Goal: Information Seeking & Learning: Learn about a topic

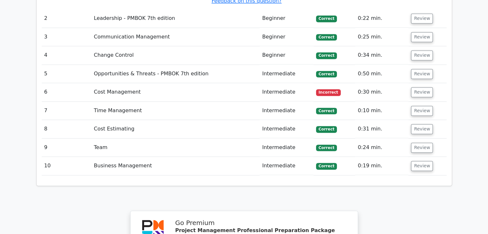
scroll to position [931, 0]
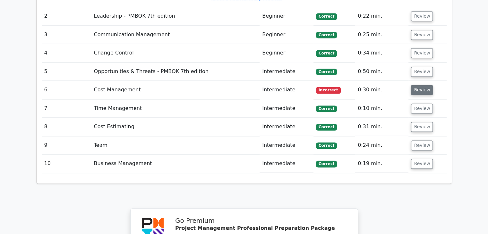
click at [412, 85] on button "Review" at bounding box center [422, 90] width 22 height 10
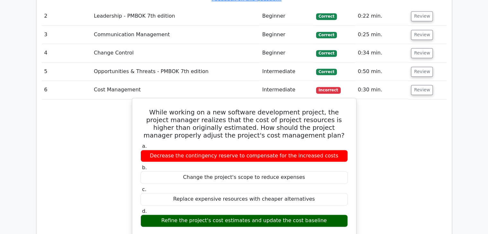
drag, startPoint x: 144, startPoint y: 59, endPoint x: 319, endPoint y: 169, distance: 206.9
copy div "While working on a new software development project, the project manager realiz…"
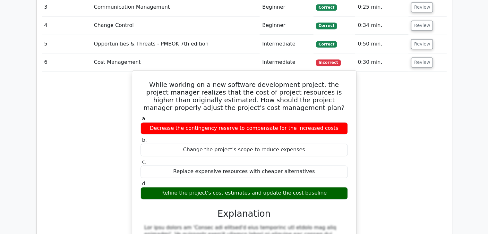
scroll to position [995, 0]
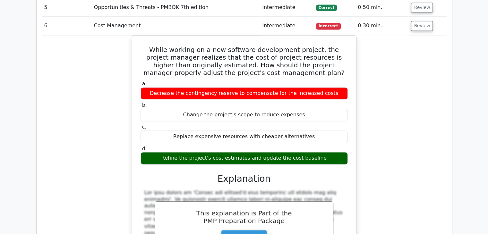
click at [399, 136] on div "While working on a new software development project, the project manager realiz…" at bounding box center [244, 193] width 405 height 316
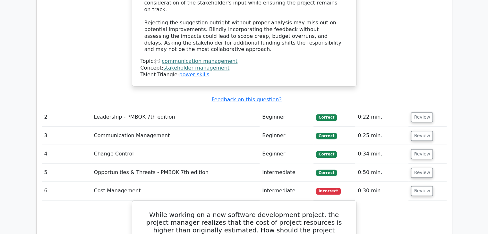
scroll to position [802, 0]
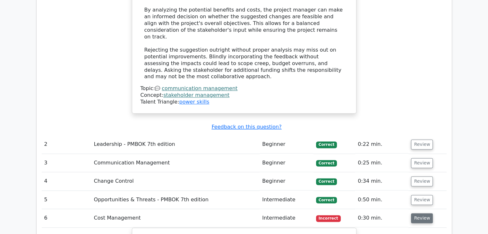
click at [418, 213] on button "Review" at bounding box center [422, 218] width 22 height 10
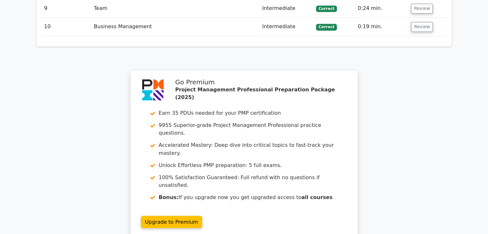
scroll to position [1130, 0]
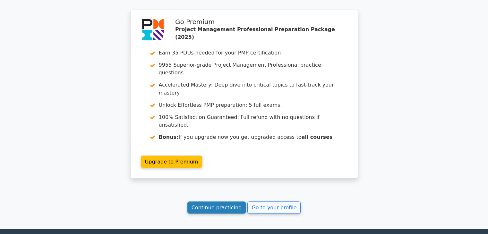
click at [220, 202] on link "Continue practicing" at bounding box center [216, 208] width 59 height 12
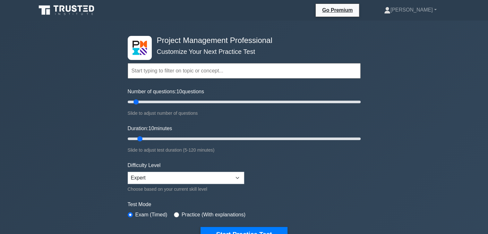
scroll to position [193, 0]
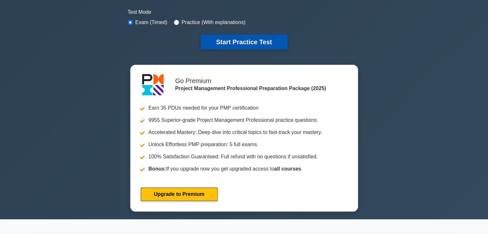
click at [246, 44] on button "Start Practice Test" at bounding box center [244, 42] width 87 height 15
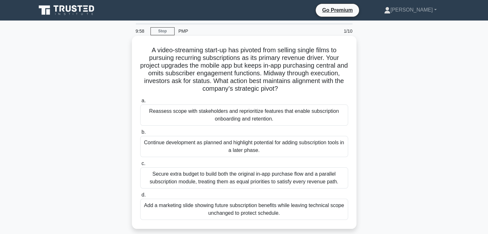
drag, startPoint x: 144, startPoint y: 47, endPoint x: 294, endPoint y: 207, distance: 218.7
click at [294, 211] on div "A video-streaming start-up has pivoted from selling single films to pursuing re…" at bounding box center [244, 133] width 220 height 188
copy div "L ipsum-dolorsita conse-ad eli seddoei temp incidid utlabo etdol ma aliquaen ad…"
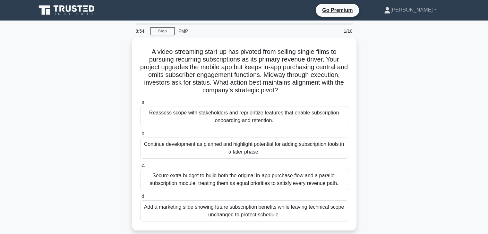
click at [429, 117] on div "A video-streaming start-up has pivoted from selling single films to pursuing re…" at bounding box center [244, 138] width 424 height 201
click at [419, 115] on div "A video-streaming start-up has pivoted from selling single films to pursuing re…" at bounding box center [244, 138] width 424 height 201
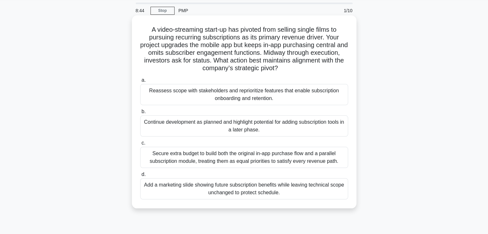
scroll to position [32, 0]
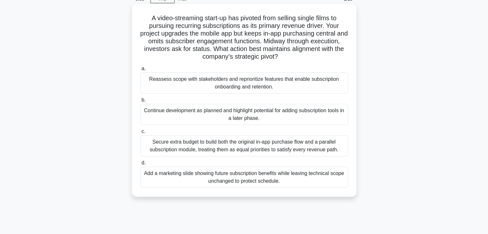
click at [252, 175] on div "Add a marketing slide showing future subscription benefits while leaving techni…" at bounding box center [244, 177] width 208 height 21
click at [140, 165] on input "d. Add a marketing slide showing future subscription benefits while leaving tec…" at bounding box center [140, 163] width 0 height 4
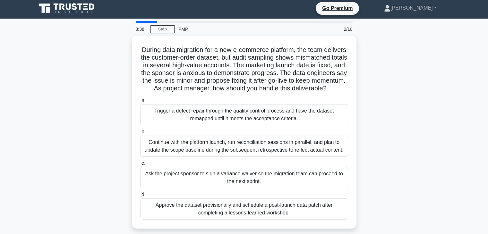
scroll to position [0, 0]
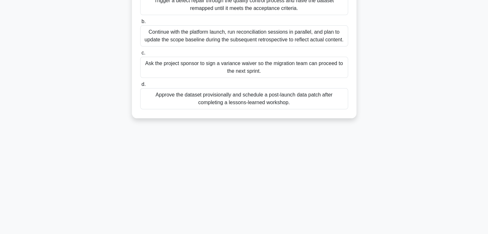
drag, startPoint x: 148, startPoint y: 51, endPoint x: 327, endPoint y: 182, distance: 222.1
click at [333, 234] on html "Go Premium Ahmed" at bounding box center [244, 61] width 488 height 347
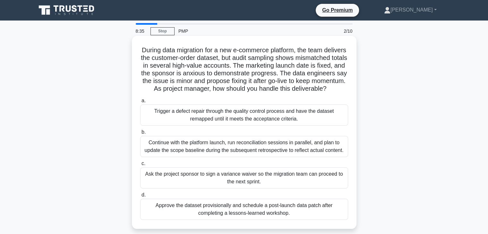
copy div "During data migration for a new e-commerce platform, the team delivers the cust…"
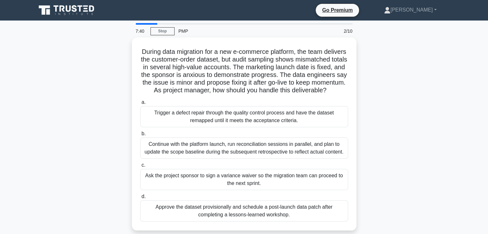
click at [452, 133] on div "During data migration for a new e-commerce platform, the team delivers the cust…" at bounding box center [244, 138] width 424 height 201
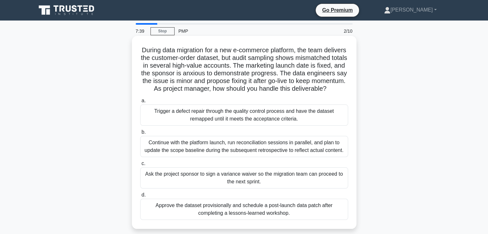
click at [242, 155] on div "Continue with the platform launch, run reconciliation sessions in parallel, and…" at bounding box center [244, 146] width 208 height 21
click at [140, 134] on input "b. Continue with the platform launch, run reconciliation sessions in parallel, …" at bounding box center [140, 132] width 0 height 4
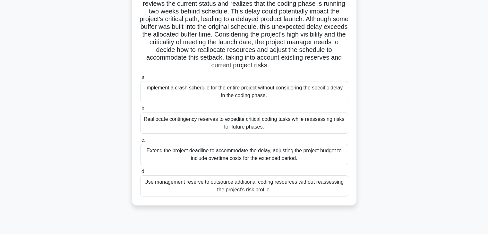
scroll to position [104, 0]
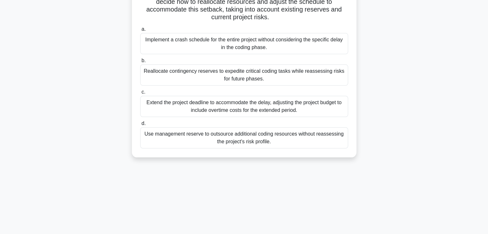
drag, startPoint x: 141, startPoint y: 50, endPoint x: 299, endPoint y: 190, distance: 210.8
click at [299, 191] on div "7:36 Stop PMP 3/10 Halfway through a software development project, the project …" at bounding box center [244, 79] width 424 height 321
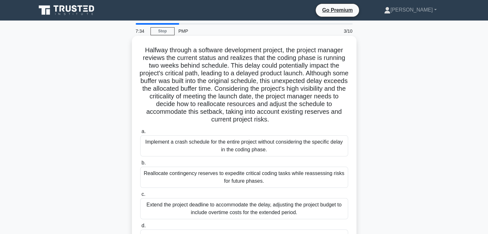
copy div "Halfway through a software development project, the project manager reviews the…"
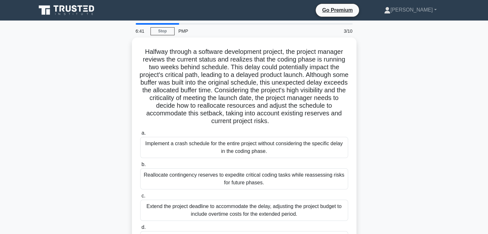
click at [411, 151] on div "Halfway through a software development project, the project manager reviews the…" at bounding box center [244, 154] width 424 height 232
click at [405, 152] on div "Halfway through a software development project, the project manager reviews the…" at bounding box center [244, 154] width 424 height 232
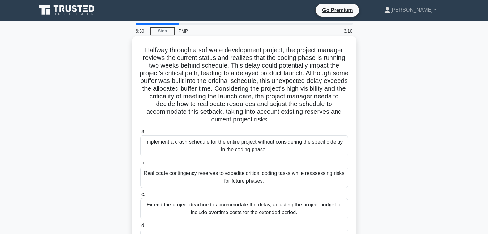
click at [240, 173] on div "Reallocate contingency reserves to expedite critical coding tasks while reasses…" at bounding box center [244, 177] width 208 height 21
click at [140, 165] on input "b. Reallocate contingency reserves to expedite critical coding tasks while reas…" at bounding box center [140, 163] width 0 height 4
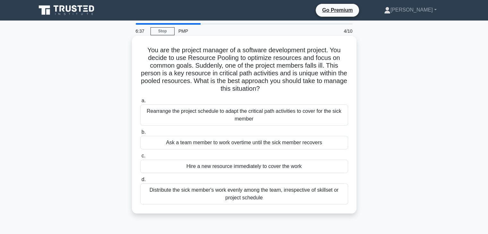
drag, startPoint x: 143, startPoint y: 49, endPoint x: 289, endPoint y: 205, distance: 214.1
click at [289, 205] on div "You are the project manager of a software development project. You decide to us…" at bounding box center [244, 125] width 220 height 173
copy div "You are the project manager of a software development project. You decide to us…"
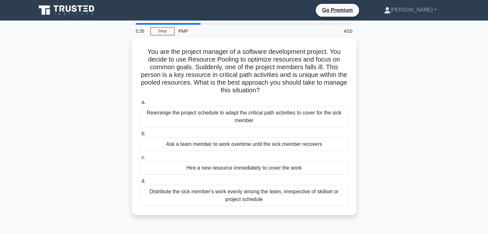
click at [383, 136] on div "You are the project manager of a software development project. You decide to us…" at bounding box center [244, 131] width 424 height 186
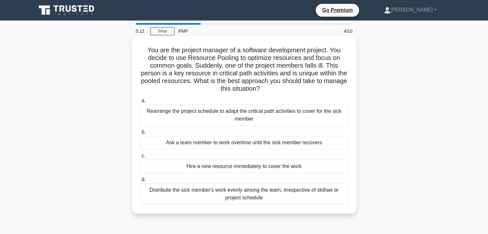
click at [259, 114] on div "Rearrange the project schedule to adapt the critical path activities to cover f…" at bounding box center [244, 115] width 208 height 21
click at [140, 103] on input "a. Rearrange the project schedule to adapt the critical path activities to cove…" at bounding box center [140, 101] width 0 height 4
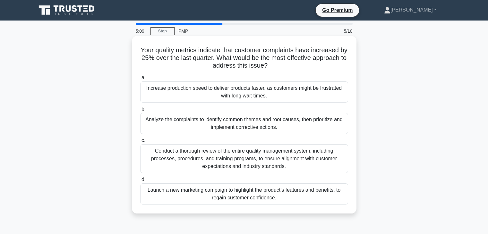
drag, startPoint x: 140, startPoint y: 47, endPoint x: 267, endPoint y: 95, distance: 136.0
click at [356, 201] on div "Your quality metrics indicate that customer complaints have increased by 25% ov…" at bounding box center [244, 125] width 225 height 178
copy div "Your quality metrics indicate that customer complaints have increased by 25% ov…"
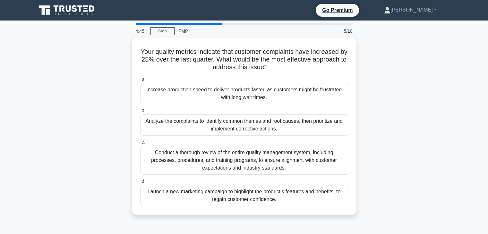
click at [400, 135] on div "Your quality metrics indicate that customer complaints have increased by 25% ov…" at bounding box center [244, 131] width 424 height 186
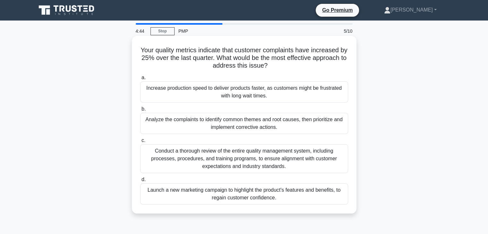
click at [255, 128] on div "Analyze the complaints to identify common themes and root causes, then prioriti…" at bounding box center [244, 123] width 208 height 21
click at [140, 111] on input "b. Analyze the complaints to identify common themes and root causes, then prior…" at bounding box center [140, 109] width 0 height 4
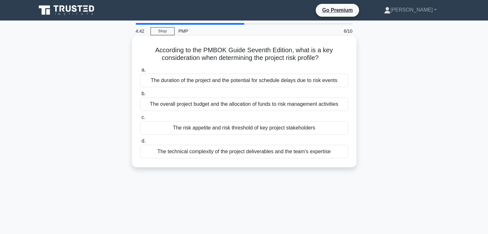
drag, startPoint x: 150, startPoint y: 49, endPoint x: 332, endPoint y: 112, distance: 192.5
click at [366, 148] on div "According to the PMBOK Guide Seventh Edition, what is a key consideration when …" at bounding box center [244, 107] width 424 height 139
copy div "According to the PMBOK Guide Seventh Edition, what is a key consideration when …"
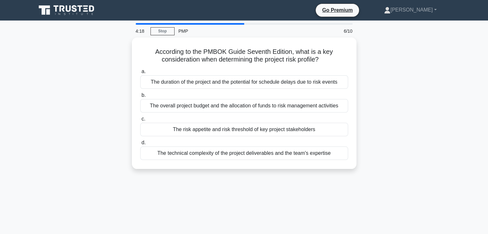
click at [442, 127] on div "According to the PMBOK Guide Seventh Edition, what is a key consideration when …" at bounding box center [244, 107] width 424 height 139
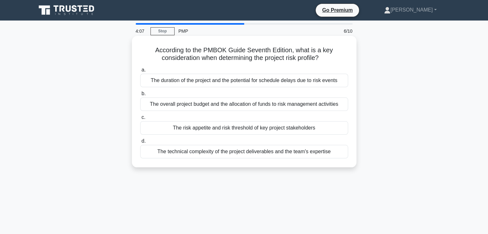
click at [276, 129] on div "The risk appetite and risk threshold of key project stakeholders" at bounding box center [244, 127] width 208 height 13
click at [140, 120] on input "c. The risk appetite and risk threshold of key project stakeholders" at bounding box center [140, 118] width 0 height 4
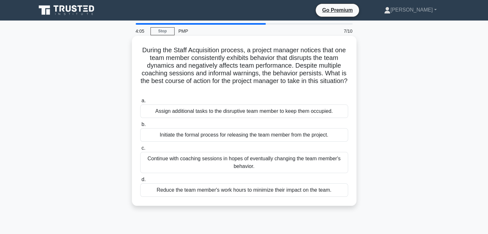
drag, startPoint x: 146, startPoint y: 51, endPoint x: 317, endPoint y: 135, distance: 190.6
click at [357, 193] on div "During the Staff Acquisition process, a project manager notices that one team m…" at bounding box center [244, 127] width 424 height 178
copy div "During the Staff Acquisition process, a project manager notices that one team m…"
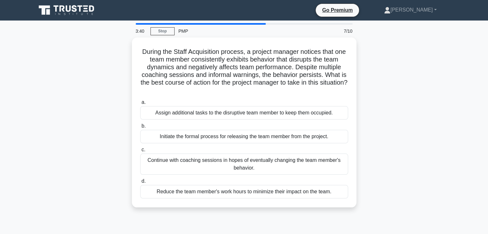
click at [401, 143] on div "During the Staff Acquisition process, a project manager notices that one team m…" at bounding box center [244, 127] width 424 height 178
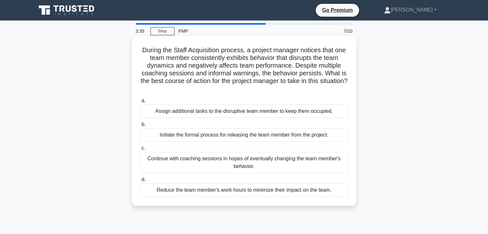
click at [280, 137] on div "Initiate the formal process for releasing the team member from the project." at bounding box center [244, 134] width 208 height 13
click at [140, 127] on input "b. Initiate the formal process for releasing the team member from the project." at bounding box center [140, 125] width 0 height 4
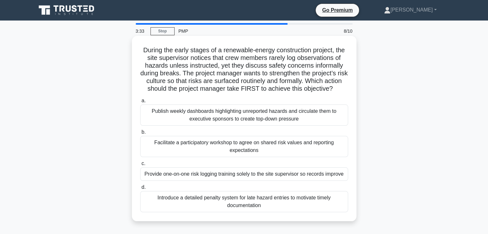
drag, startPoint x: 140, startPoint y: 50, endPoint x: 348, endPoint y: 218, distance: 267.3
click at [348, 218] on div "During the early stages of a renewable-energy construction project, the site su…" at bounding box center [244, 129] width 220 height 180
copy div "During the early stages of a renewable-energy construction project, the site su…"
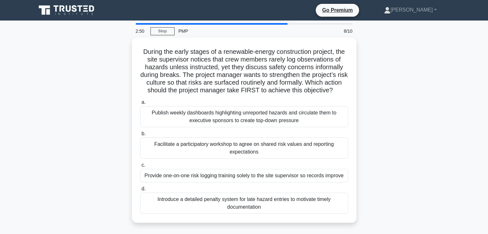
click at [407, 122] on div "During the early stages of a renewable-energy construction project, the site su…" at bounding box center [244, 134] width 424 height 193
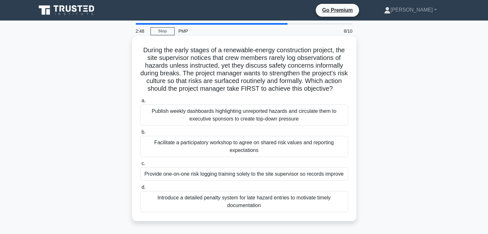
click at [250, 151] on div "Facilitate a participatory workshop to agree on shared risk values and reportin…" at bounding box center [244, 146] width 208 height 21
click at [140, 134] on input "b. Facilitate a participatory workshop to agree on shared risk values and repor…" at bounding box center [140, 132] width 0 height 4
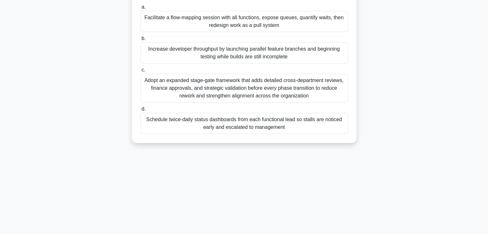
drag, startPoint x: 137, startPoint y: 48, endPoint x: 329, endPoint y: 227, distance: 262.1
click at [329, 234] on html "Go Premium Ahmed" at bounding box center [244, 78] width 488 height 347
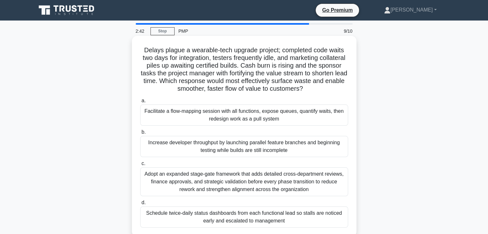
copy div "Delays plague a wearable-tech upgrade project; completed code waits two days fo…"
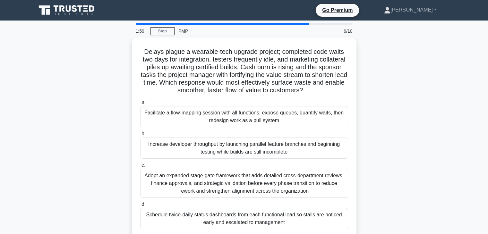
click at [384, 138] on div "Delays plague a wearable-tech upgrade project; completed code waits two days fo…" at bounding box center [244, 142] width 424 height 209
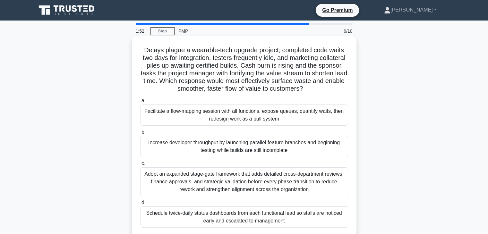
click at [250, 113] on div "Facilitate a flow-mapping session with all functions, expose queues, quantify w…" at bounding box center [244, 115] width 208 height 21
click at [140, 103] on input "a. Facilitate a flow-mapping session with all functions, expose queues, quantif…" at bounding box center [140, 101] width 0 height 4
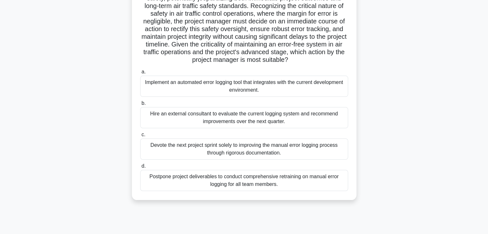
scroll to position [113, 0]
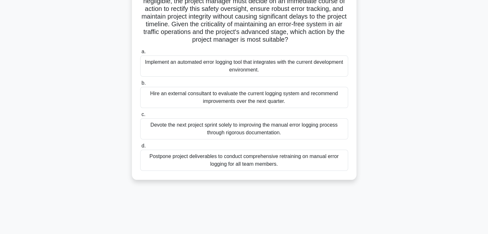
drag, startPoint x: 152, startPoint y: 49, endPoint x: 358, endPoint y: 207, distance: 260.1
click at [353, 234] on html "Go Premium Ahmed" at bounding box center [244, 61] width 488 height 347
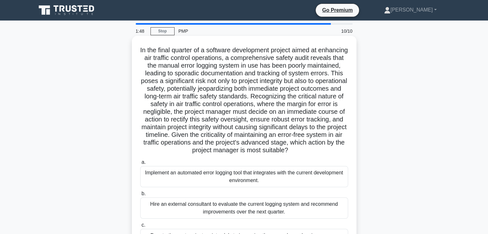
copy div "In the final quarter of a software development project aimed at enhancing air t…"
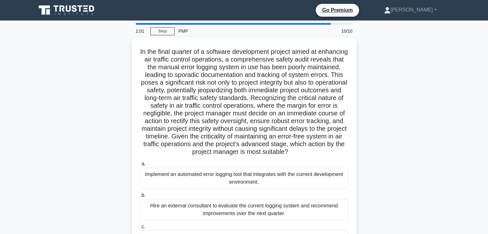
click at [405, 109] on div ".spinner_0XTQ{transform-origin:center;animation:spinner_y6GP .75s linear infini…" at bounding box center [244, 169] width 424 height 263
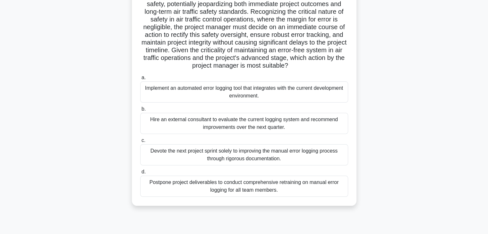
scroll to position [96, 0]
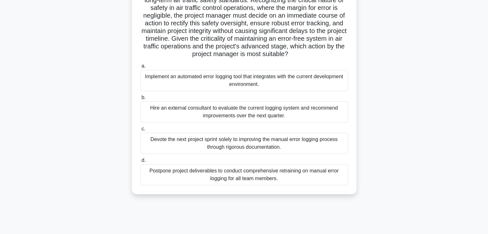
click at [245, 89] on div "Implement an automated error logging tool that integrates with the current deve…" at bounding box center [244, 80] width 208 height 21
click at [140, 68] on input "a. Implement an automated error logging tool that integrates with the current d…" at bounding box center [140, 66] width 0 height 4
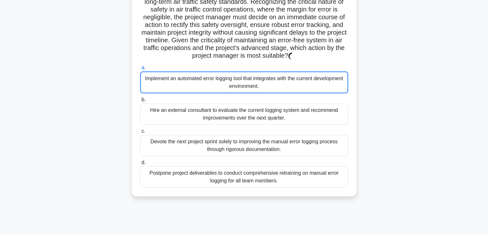
scroll to position [0, 0]
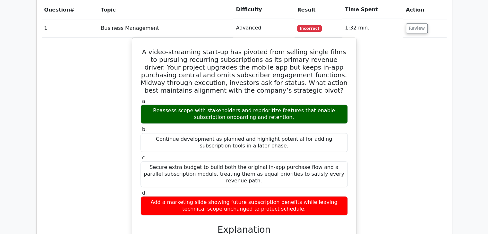
scroll to position [578, 0]
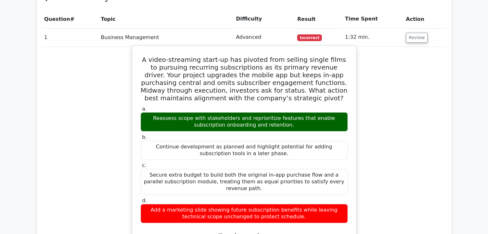
drag, startPoint x: 148, startPoint y: 35, endPoint x: 347, endPoint y: 188, distance: 251.3
click at [347, 188] on div "A video-streaming start-up has pivoted from selling single films to pursuing re…" at bounding box center [244, 206] width 219 height 317
copy div "A video-streaming start-up has pivoted from selling single films to pursuing re…"
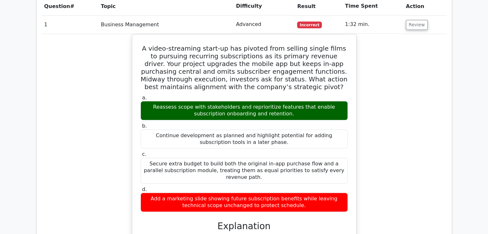
scroll to position [610, 0]
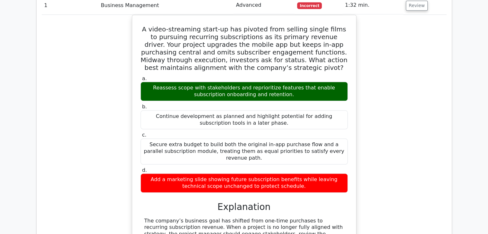
click at [388, 138] on div "A video-streaming start-up has pivoted from selling single films to pursuing re…" at bounding box center [244, 180] width 405 height 331
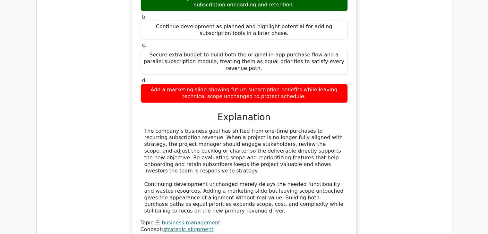
scroll to position [706, 0]
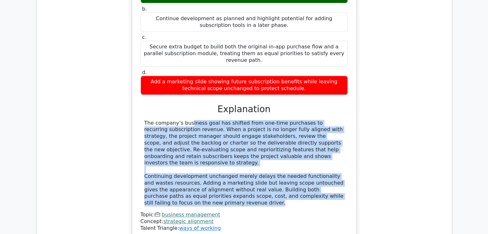
drag, startPoint x: 144, startPoint y: 89, endPoint x: 191, endPoint y: 147, distance: 74.6
click at [198, 163] on div "The company’s business goal has shifted from one-time purchases to recurring su…" at bounding box center [244, 163] width 200 height 87
copy div "The company’s business goal has shifted from one-time purchases to recurring su…"
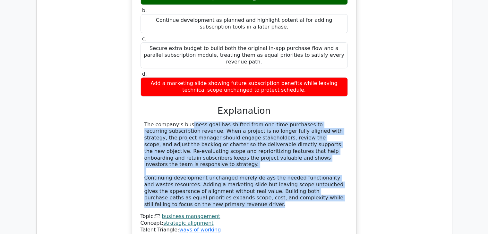
click at [430, 143] on div "A video-streaming start-up has pivoted from selling single films to pursuing re…" at bounding box center [244, 83] width 405 height 331
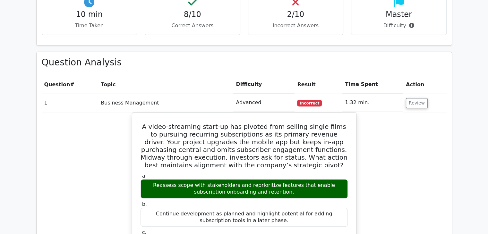
scroll to position [514, 0]
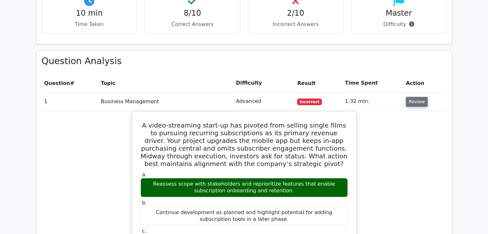
click at [418, 97] on button "Review" at bounding box center [417, 102] width 22 height 10
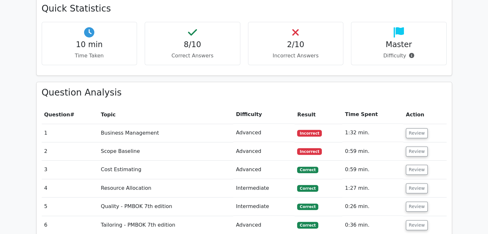
scroll to position [481, 0]
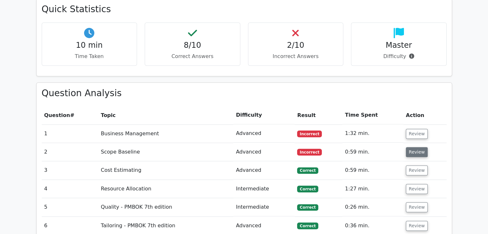
click at [413, 147] on button "Review" at bounding box center [417, 152] width 22 height 10
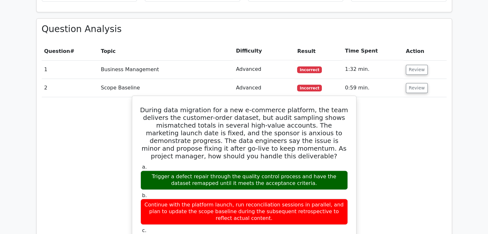
scroll to position [578, 0]
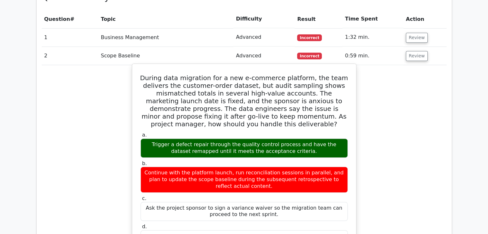
drag, startPoint x: 145, startPoint y: 52, endPoint x: 333, endPoint y: 218, distance: 250.3
click at [333, 218] on div "During data migration for a new e-commerce platform, the team delivers the cust…" at bounding box center [244, 232] width 219 height 332
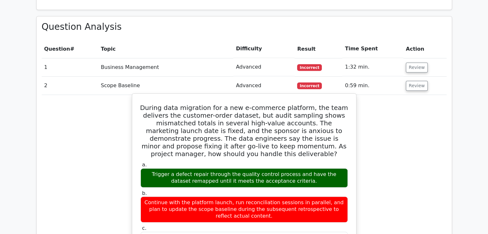
scroll to position [546, 0]
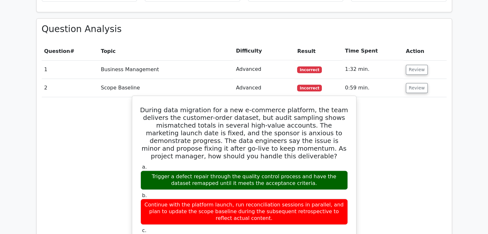
copy div "During data migration for a new e-commerce platform, the team delivers the cust…"
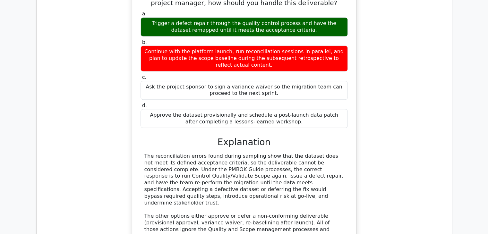
scroll to position [706, 0]
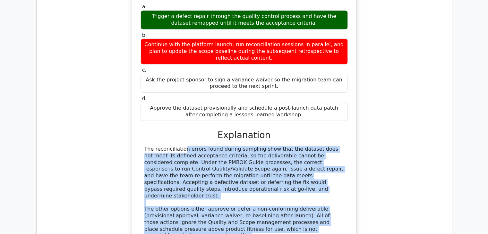
drag, startPoint x: 145, startPoint y: 122, endPoint x: 303, endPoint y: 198, distance: 175.3
click at [303, 198] on div "The reconciliation errors found during sampling show that the dataset does not …" at bounding box center [244, 192] width 200 height 93
copy div "The reconciliation errors found during sampling show that the dataset does not …"
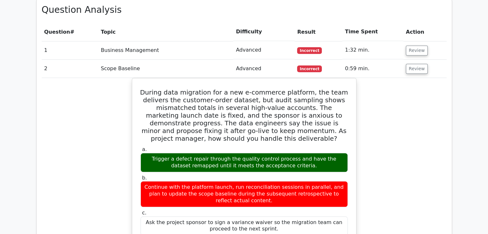
scroll to position [481, 0]
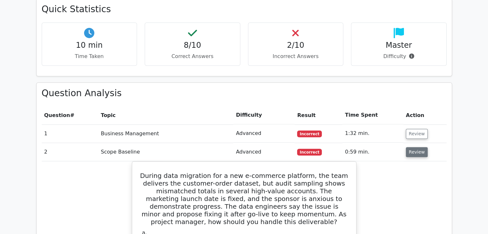
click at [412, 147] on button "Review" at bounding box center [417, 152] width 22 height 10
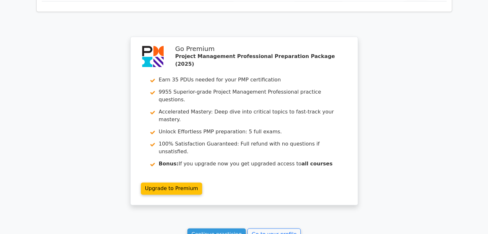
scroll to position [802, 0]
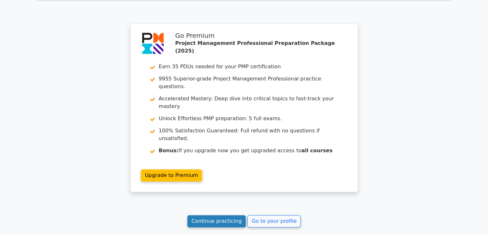
click at [221, 215] on link "Continue practicing" at bounding box center [216, 221] width 59 height 12
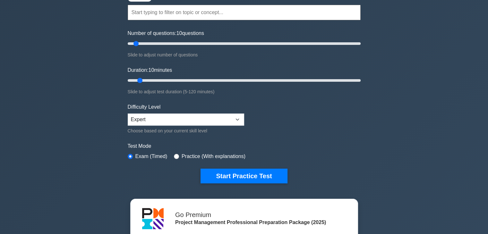
scroll to position [64, 0]
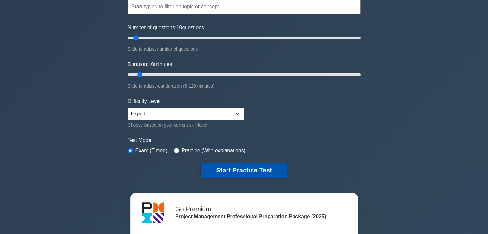
click at [253, 173] on button "Start Practice Test" at bounding box center [244, 170] width 87 height 15
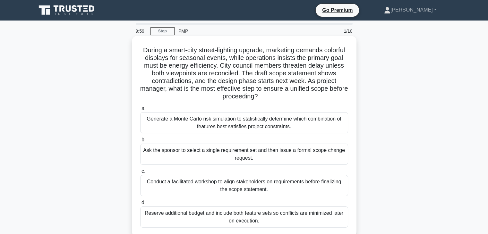
scroll to position [32, 0]
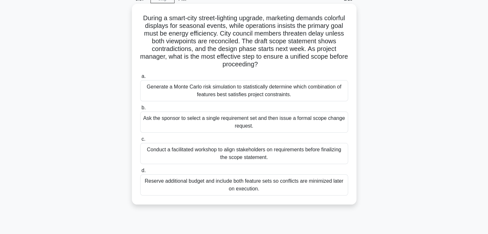
drag, startPoint x: 152, startPoint y: 19, endPoint x: 306, endPoint y: 190, distance: 230.5
click at [306, 190] on div "During a smart-city street-lighting upgrade, marketing demands colorful display…" at bounding box center [244, 104] width 220 height 196
copy div "During a smart-city street-lighting upgrade, marketing demands colorful display…"
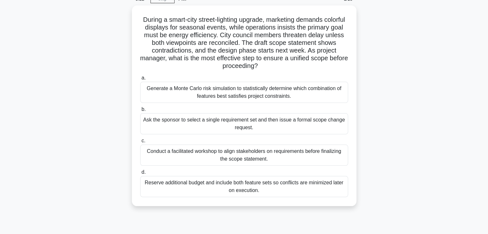
click at [401, 137] on div "During a smart-city street-lighting upgrade, marketing demands colorful display…" at bounding box center [244, 109] width 424 height 209
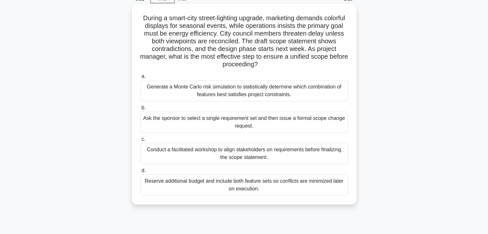
click at [227, 152] on div "Conduct a facilitated workshop to align stakeholders on requirements before fin…" at bounding box center [244, 153] width 208 height 21
click at [140, 142] on input "c. Conduct a facilitated workshop to align stakeholders on requirements before …" at bounding box center [140, 139] width 0 height 4
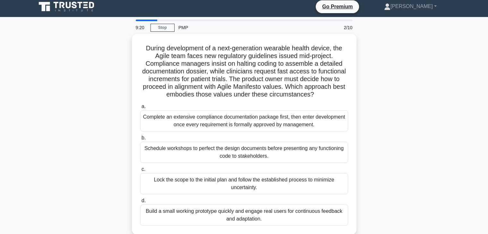
scroll to position [0, 0]
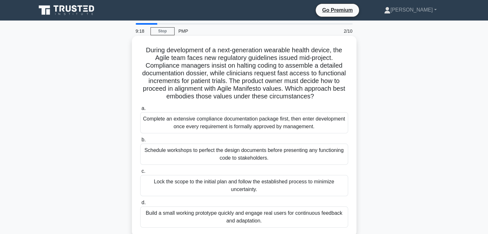
drag, startPoint x: 141, startPoint y: 50, endPoint x: 282, endPoint y: 108, distance: 152.9
click at [335, 221] on div "During development of a next-generation wearable health device, the Agile team …" at bounding box center [244, 137] width 220 height 196
copy div "During development of a next-generation wearable health device, the Agile team …"
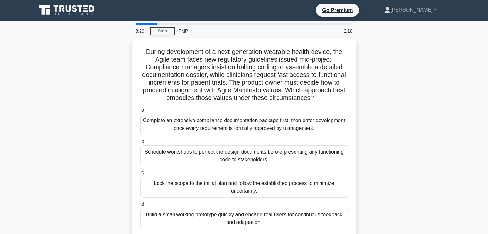
click at [411, 144] on div "During development of a next-generation wearable health device, the Agile team …" at bounding box center [244, 142] width 424 height 209
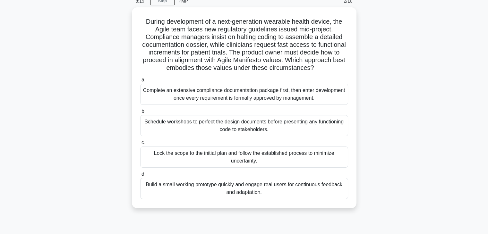
scroll to position [64, 0]
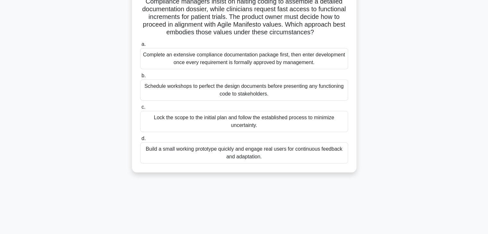
click at [244, 150] on div "Build a small working prototype quickly and engage real users for continuous fe…" at bounding box center [244, 153] width 208 height 21
click at [140, 141] on input "d. Build a small working prototype quickly and engage real users for continuous…" at bounding box center [140, 139] width 0 height 4
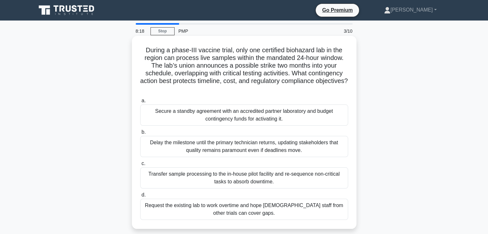
scroll to position [0, 0]
drag, startPoint x: 140, startPoint y: 51, endPoint x: 280, endPoint y: 193, distance: 199.5
click at [281, 212] on div "During a phase-III vaccine trial, only one certified biohazard lab in the regio…" at bounding box center [244, 133] width 220 height 188
copy div "During a phase-III vaccine trial, only one certified biohazard lab in the regio…"
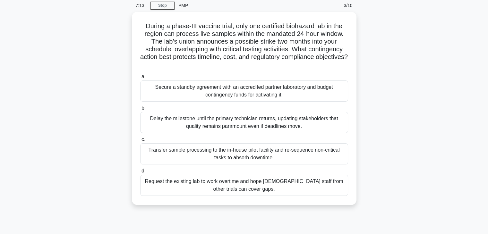
scroll to position [64, 0]
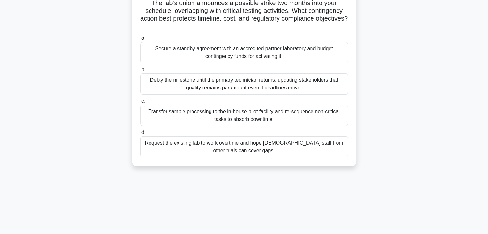
click at [394, 137] on div "During a phase-III vaccine trial, only one certified biohazard lab in the regio…" at bounding box center [244, 73] width 424 height 201
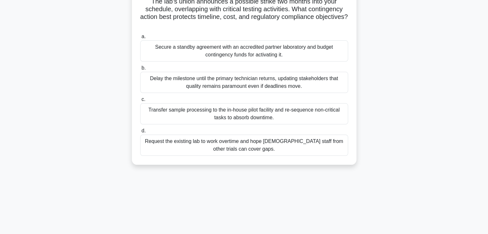
click at [247, 115] on div "Transfer sample processing to the in-house pilot facility and re-sequence non-c…" at bounding box center [244, 113] width 208 height 21
click at [140, 102] on input "c. Transfer sample processing to the in-house pilot facility and re-sequence no…" at bounding box center [140, 100] width 0 height 4
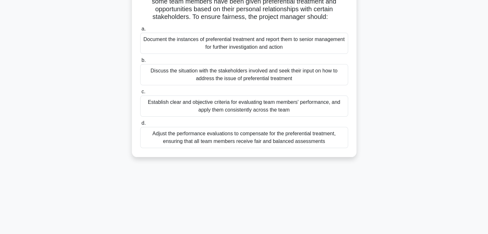
scroll to position [0, 0]
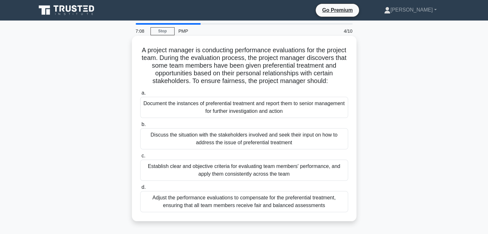
drag, startPoint x: 148, startPoint y: 51, endPoint x: 342, endPoint y: 209, distance: 250.7
click at [344, 214] on div "A project manager is conducting performance evaluations for the project team. D…" at bounding box center [244, 129] width 220 height 180
copy div "A project manager is conducting performance evaluations for the project team. D…"
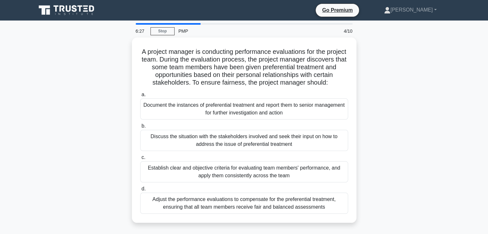
click at [401, 143] on div "A project manager is conducting performance evaluations for the project team. D…" at bounding box center [244, 134] width 424 height 193
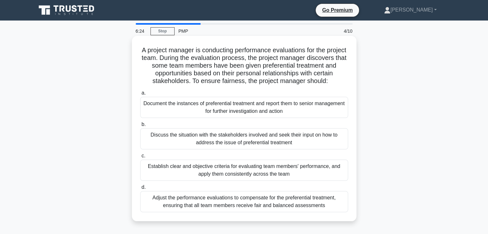
click at [251, 174] on div "Establish clear and objective criteria for evaluating team members' performance…" at bounding box center [244, 170] width 208 height 21
click at [140, 158] on input "c. Establish clear and objective criteria for evaluating team members' performa…" at bounding box center [140, 156] width 0 height 4
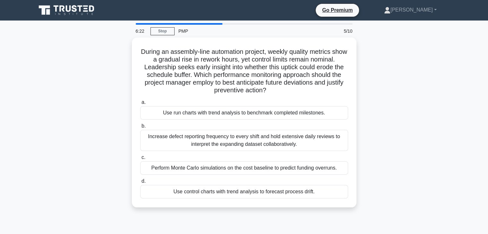
drag, startPoint x: 146, startPoint y: 48, endPoint x: 371, endPoint y: 204, distance: 273.8
click at [371, 204] on div "During an assembly-line automation project, weekly quality metrics show a gradu…" at bounding box center [244, 127] width 424 height 178
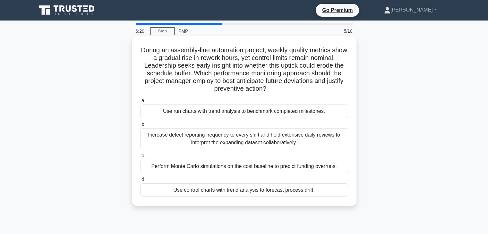
copy div "During an assembly-line automation project, weekly quality metrics show a gradu…"
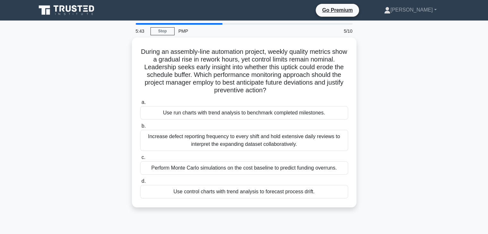
click at [428, 163] on div "During an assembly-line automation project, weekly quality metrics show a gradu…" at bounding box center [244, 127] width 424 height 178
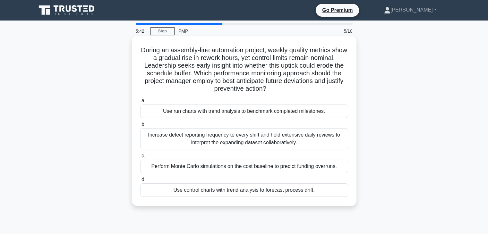
click at [233, 190] on div "Use control charts with trend analysis to forecast process drift." at bounding box center [244, 190] width 208 height 13
click at [140, 182] on input "d. Use control charts with trend analysis to forecast process drift." at bounding box center [140, 180] width 0 height 4
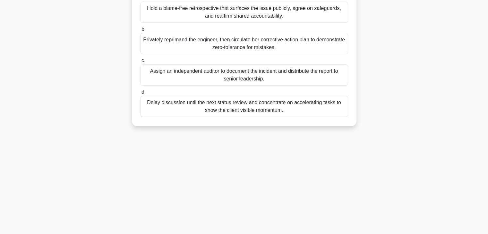
drag, startPoint x: 143, startPoint y: 48, endPoint x: 342, endPoint y: 239, distance: 275.6
click at [342, 234] on html "Go Premium Ahmed" at bounding box center [244, 61] width 488 height 347
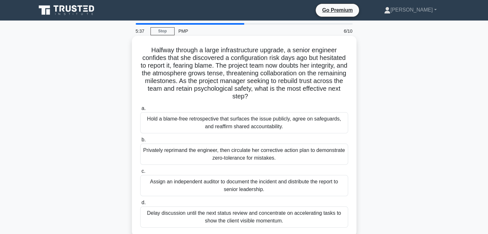
copy div "Halfway through a large infrastructure upgrade, a senior engineer confides that…"
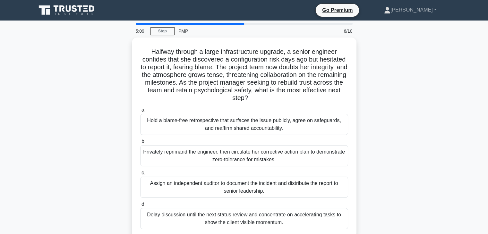
click at [444, 157] on div "Halfway through a large infrastructure upgrade, a senior engineer confides that…" at bounding box center [244, 142] width 424 height 209
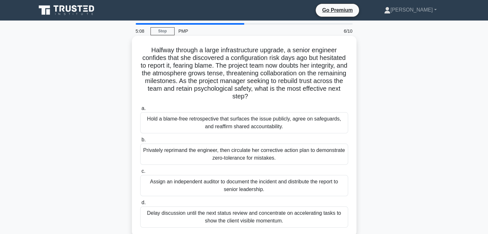
click at [243, 121] on div "Hold a blame-free retrospective that surfaces the issue publicly, agree on safe…" at bounding box center [244, 122] width 208 height 21
click at [140, 111] on input "a. Hold a blame-free retrospective that surfaces the issue publicly, agree on s…" at bounding box center [140, 109] width 0 height 4
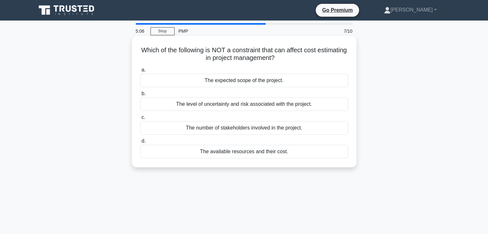
drag, startPoint x: 150, startPoint y: 50, endPoint x: 294, endPoint y: 90, distance: 149.4
click at [361, 161] on div "Which of the following is NOT a constraint that can affect cost estimating in p…" at bounding box center [244, 107] width 424 height 139
copy div "Which of the following is NOT a constraint that can affect cost estimating in p…"
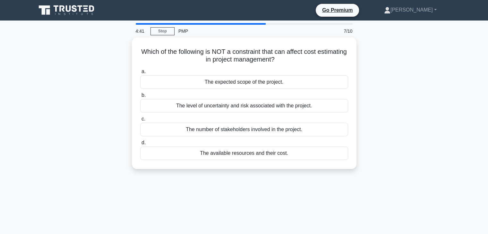
click at [407, 117] on div "Which of the following is NOT a constraint that can affect cost estimating in p…" at bounding box center [244, 107] width 424 height 139
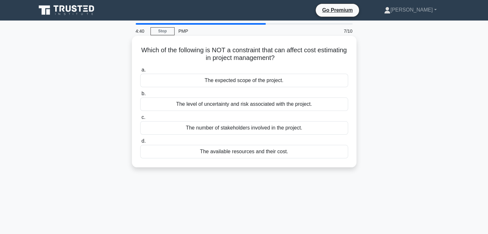
click at [251, 132] on div "The number of stakeholders involved in the project." at bounding box center [244, 127] width 208 height 13
click at [140, 120] on input "c. The number of stakeholders involved in the project." at bounding box center [140, 118] width 0 height 4
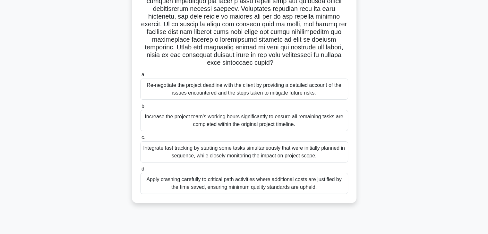
drag, startPoint x: 134, startPoint y: 49, endPoint x: 345, endPoint y: 203, distance: 261.2
click at [327, 229] on div "4:37 Stop PMP 8/10 .spinner_0XTQ{transform-origin:center;animation:spinner_y6GP…" at bounding box center [244, 71] width 424 height 321
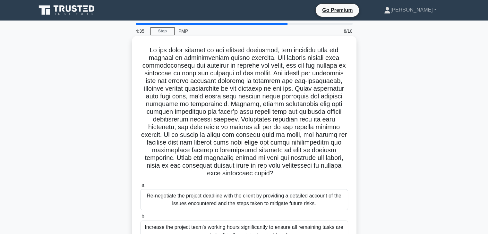
copy div "In the final quarter of the project lifecycle, you discover that the project is…"
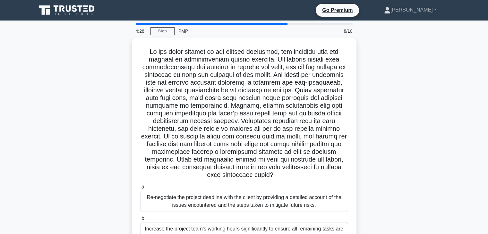
click at [433, 143] on div ".spinner_0XTQ{transform-origin:center;animation:spinner_y6GP .75s linear infini…" at bounding box center [244, 181] width 424 height 286
click at [419, 126] on div ".spinner_0XTQ{transform-origin:center;animation:spinner_y6GP .75s linear infini…" at bounding box center [244, 181] width 424 height 286
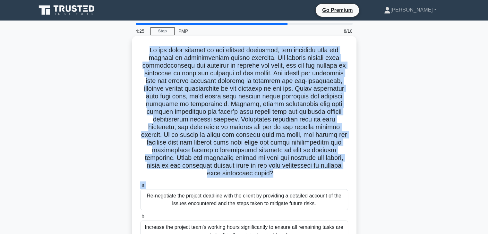
drag, startPoint x: 139, startPoint y: 49, endPoint x: 288, endPoint y: 155, distance: 182.9
click at [304, 180] on div ".spinner_0XTQ{transform-origin:center;animation:spinner_y6GP .75s linear infini…" at bounding box center [244, 175] width 220 height 273
click at [273, 172] on icon ".spinner_0XTQ{transform-origin:center;animation:spinner_y6GP .75s linear infini…" at bounding box center [277, 174] width 8 height 8
click at [273, 174] on icon ".spinner_0XTQ{transform-origin:center;animation:spinner_y6GP .75s linear infini…" at bounding box center [277, 174] width 8 height 8
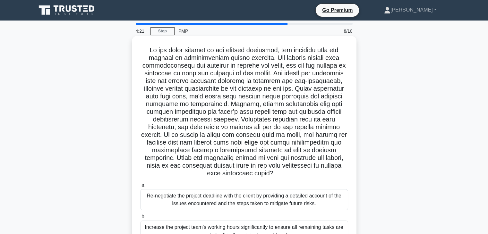
drag, startPoint x: 266, startPoint y: 174, endPoint x: 138, endPoint y: 52, distance: 177.1
click at [138, 52] on div ".spinner_0XTQ{transform-origin:center;animation:spinner_y6GP .75s linear infini…" at bounding box center [244, 175] width 220 height 273
copy h5 "In the final quarter of the project lifecycle, you discover that the project is…"
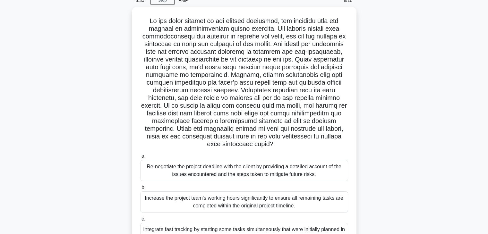
scroll to position [113, 0]
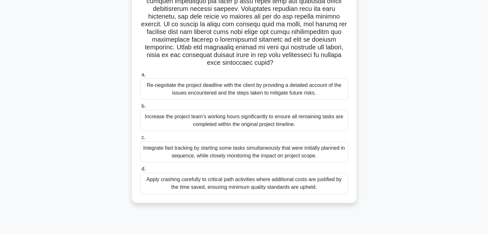
click at [419, 140] on div ".spinner_0XTQ{transform-origin:center;animation:spinner_y6GP .75s linear infini…" at bounding box center [244, 68] width 424 height 286
drag, startPoint x: 144, startPoint y: 85, endPoint x: 386, endPoint y: 178, distance: 259.8
click at [402, 192] on div ".spinner_0XTQ{transform-origin:center;animation:spinner_y6GP .75s linear infini…" at bounding box center [244, 68] width 424 height 286
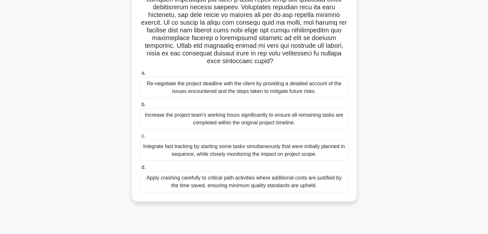
copy div "Re-negotiate the project deadline with the client by providing a detailed accou…"
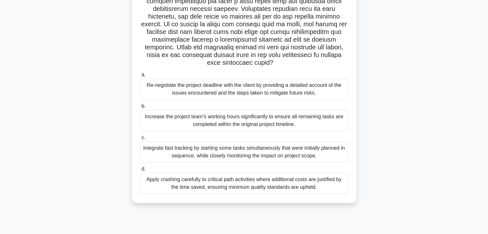
click at [426, 160] on div ".spinner_0XTQ{transform-origin:center;animation:spinner_y6GP .75s linear infini…" at bounding box center [244, 68] width 424 height 286
click at [460, 167] on main "3:05 Stop PMP 8/10 .spinner_0XTQ{transform-origin:center;animation:spinner_y6GP…" at bounding box center [244, 71] width 488 height 326
click at [442, 142] on div ".spinner_0XTQ{transform-origin:center;animation:spinner_y6GP .75s linear infini…" at bounding box center [244, 68] width 424 height 286
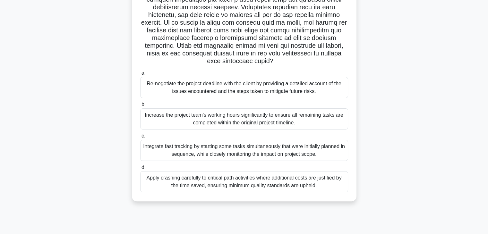
click at [284, 148] on div "Integrate fast tracking by starting some tasks simultaneously that were initial…" at bounding box center [244, 150] width 208 height 21
click at [140, 138] on input "c. Integrate fast tracking by starting some tasks simultaneously that were init…" at bounding box center [140, 136] width 0 height 4
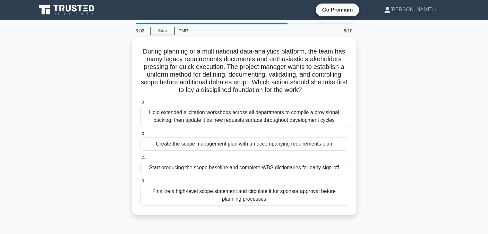
scroll to position [0, 0]
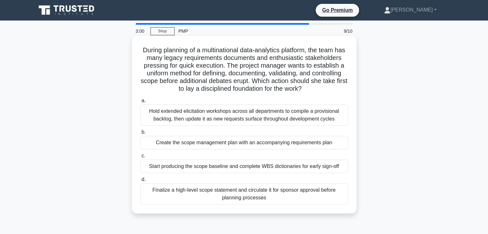
drag, startPoint x: 143, startPoint y: 49, endPoint x: 338, endPoint y: 195, distance: 244.5
click at [338, 195] on div "During planning of a multinational data-analytics platform, the team has many l…" at bounding box center [244, 125] width 220 height 173
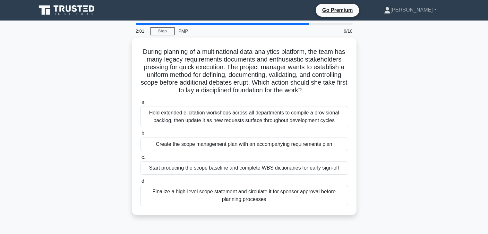
click at [437, 169] on div "During planning of a multinational data-analytics platform, the team has many l…" at bounding box center [244, 131] width 424 height 186
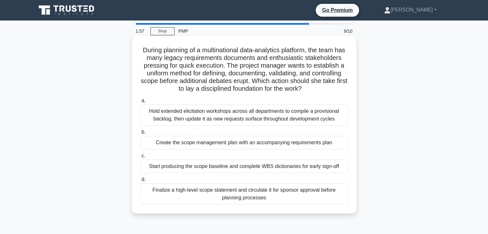
click at [247, 195] on div "Finalize a high-level scope statement and circulate it for sponsor approval bef…" at bounding box center [244, 194] width 208 height 21
click at [140, 182] on input "d. Finalize a high-level scope statement and circulate it for sponsor approval …" at bounding box center [140, 180] width 0 height 4
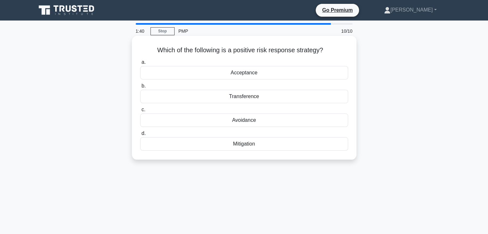
click at [238, 75] on div "Acceptance" at bounding box center [244, 72] width 208 height 13
click at [140, 65] on input "a. Acceptance" at bounding box center [140, 62] width 0 height 4
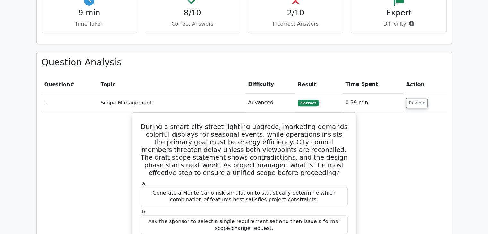
scroll to position [481, 0]
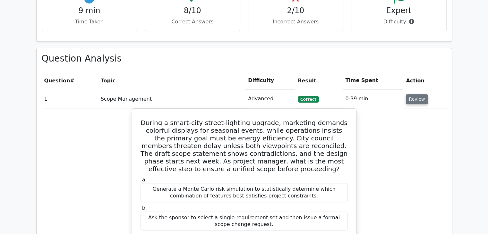
click at [411, 94] on button "Review" at bounding box center [417, 99] width 22 height 10
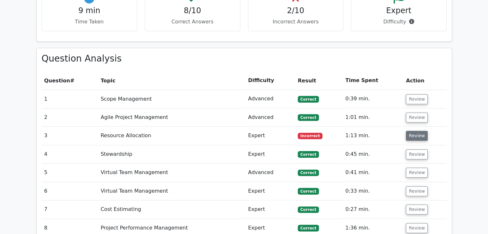
click at [413, 131] on button "Review" at bounding box center [417, 136] width 22 height 10
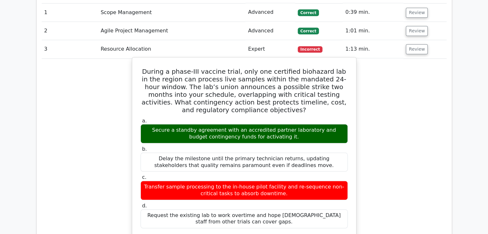
scroll to position [578, 0]
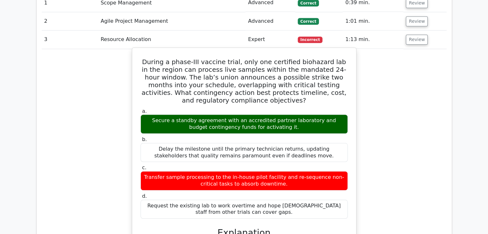
drag, startPoint x: 144, startPoint y: 36, endPoint x: 309, endPoint y: 188, distance: 224.2
click at [309, 188] on div "During a phase-III vaccine trial, only one certified biohazard lab in the regio…" at bounding box center [244, 215] width 219 height 331
copy div "Loremi d sitam-CON adipisc elits, doei tem incididun utlaboree dol ma ali enima…"
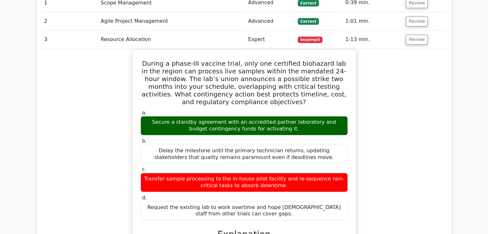
click at [418, 151] on div "During a phase-III vaccine trial, only one certified biohazard lab in the regio…" at bounding box center [244, 221] width 405 height 344
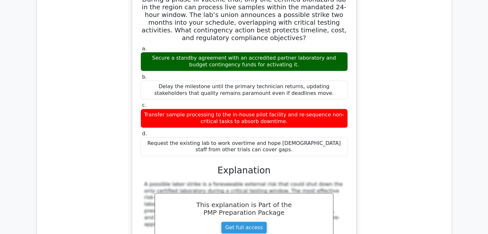
scroll to position [514, 0]
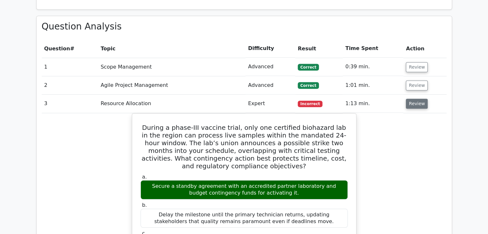
click at [415, 99] on button "Review" at bounding box center [417, 104] width 22 height 10
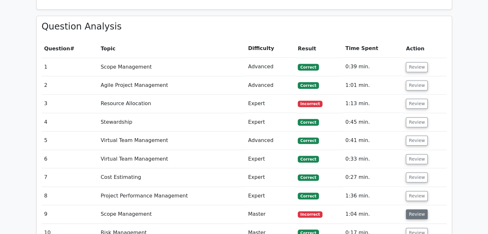
click at [414, 210] on button "Review" at bounding box center [417, 215] width 22 height 10
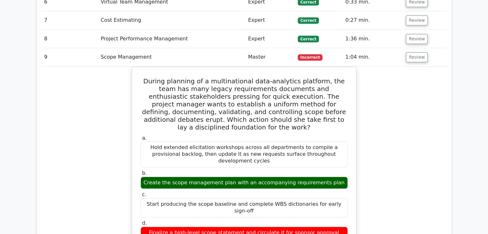
scroll to position [674, 0]
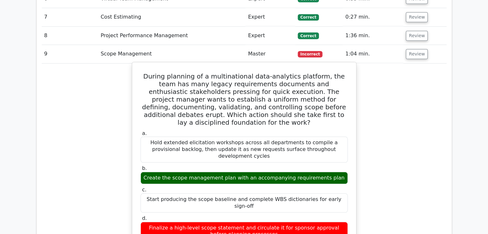
drag, startPoint x: 144, startPoint y: 49, endPoint x: 278, endPoint y: 177, distance: 185.0
click at [282, 194] on div "During planning of a multinational data-analytics platform, the team has many l…" at bounding box center [244, 234] width 219 height 338
copy div "During planning of a multinational data-analytics platform, the team has many l…"
